Goal: Transaction & Acquisition: Purchase product/service

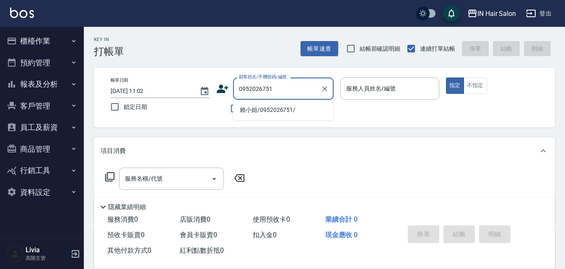
click at [249, 109] on li "賴小姐/0952026751/" at bounding box center [283, 110] width 101 height 14
type input "賴小姐/0952026751/"
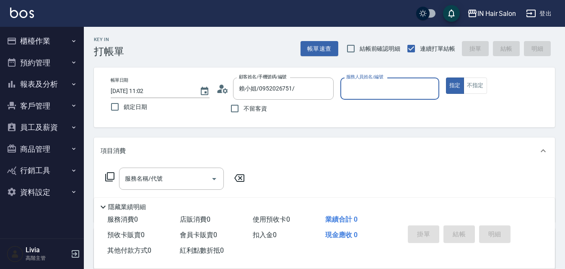
type input "8號店長Livia-8"
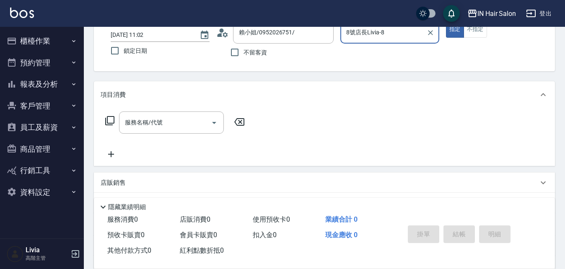
scroll to position [126, 0]
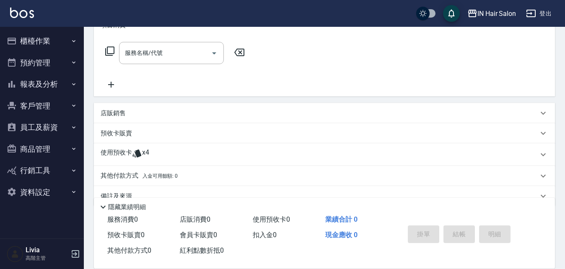
click at [119, 153] on p "使用預收卡" at bounding box center [116, 154] width 31 height 13
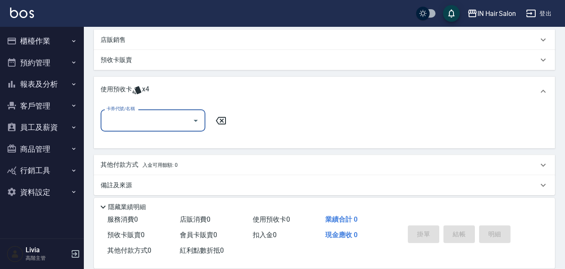
scroll to position [206, 0]
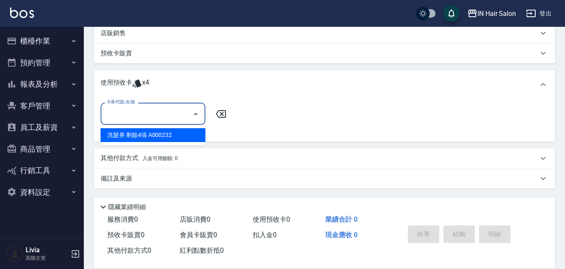
click at [162, 114] on input "卡券代號/名稱" at bounding box center [146, 113] width 85 height 15
click at [152, 135] on div "洗髮券 剩餘4張 A000232" at bounding box center [153, 135] width 105 height 14
type input "洗髮券 A000232"
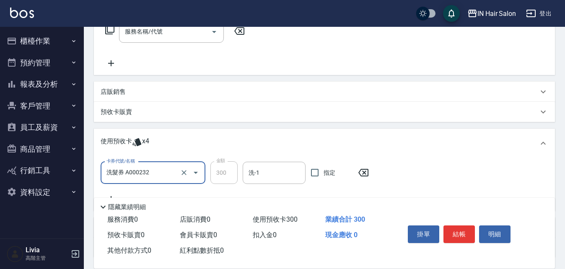
scroll to position [38, 0]
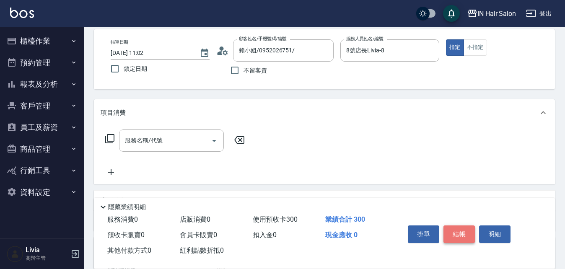
click at [459, 227] on button "結帳" at bounding box center [458, 234] width 31 height 18
